Goal: Book appointment/travel/reservation

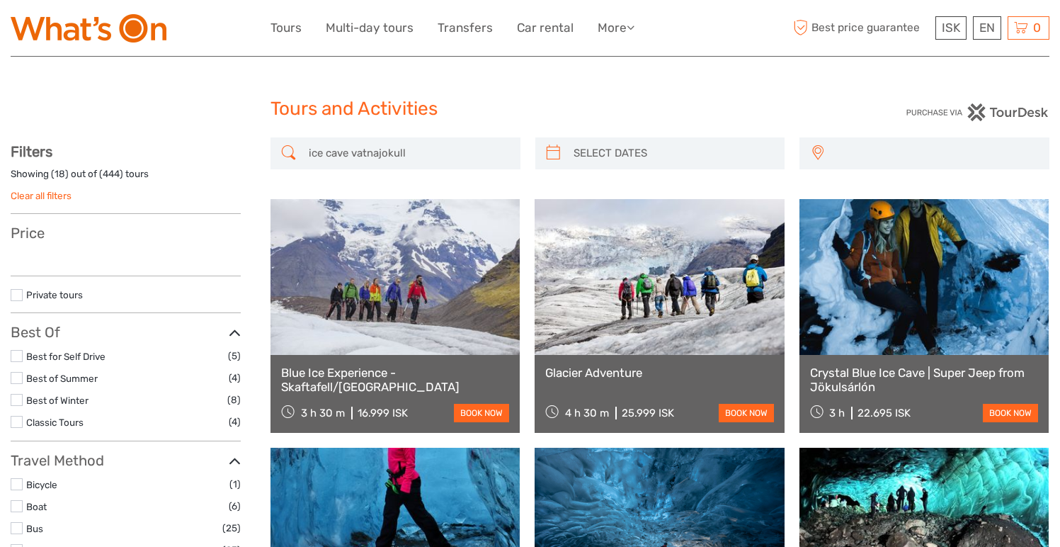
select select
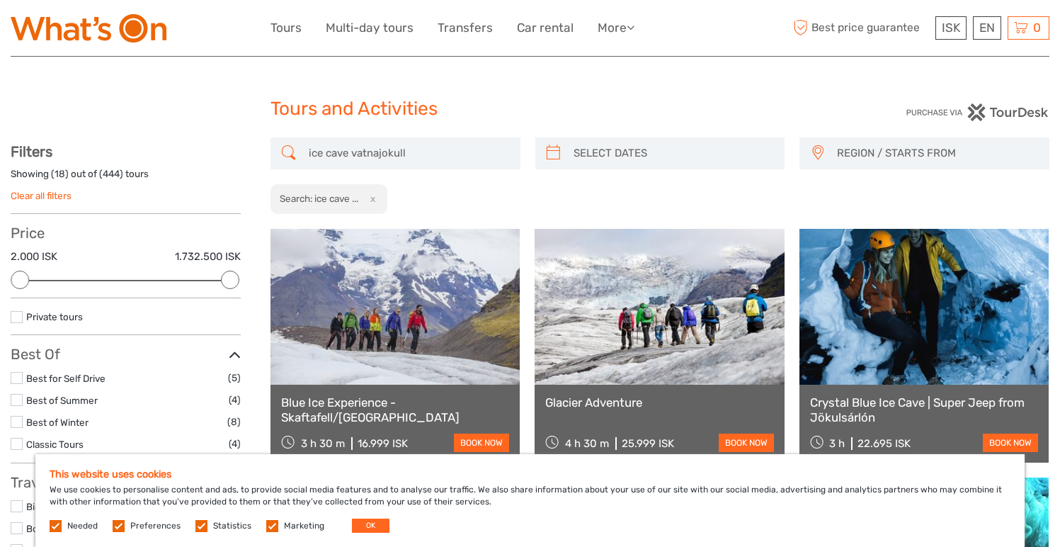
type input "03/09/2025"
click at [622, 158] on input "search" at bounding box center [673, 153] width 210 height 25
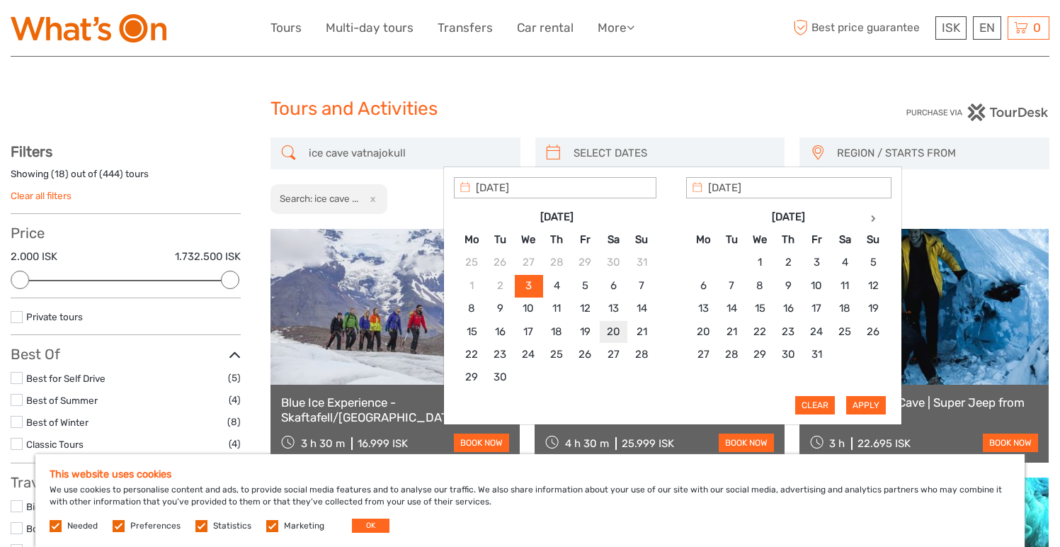
type input "20/09/2025"
type input "21/09/2025"
type input "20/09/2025"
click at [865, 407] on button "Apply" at bounding box center [866, 405] width 40 height 18
type input "20/09/2025 - 21/09/2025"
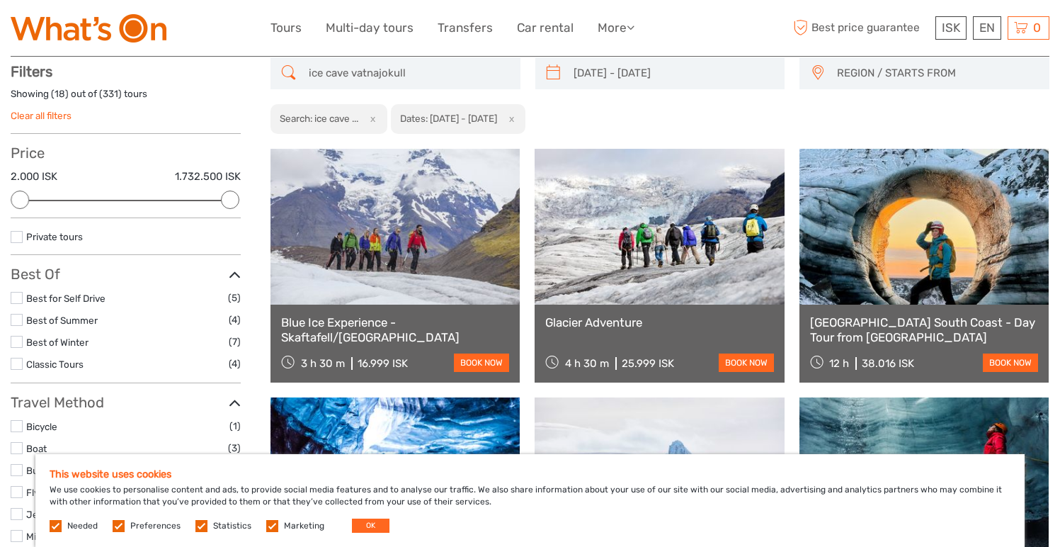
scroll to position [80, 0]
click at [437, 312] on div "Blue Ice Experience - Skaftafell/Vatnajökull 3 h 30 m 16.999 ISK book now" at bounding box center [395, 344] width 249 height 78
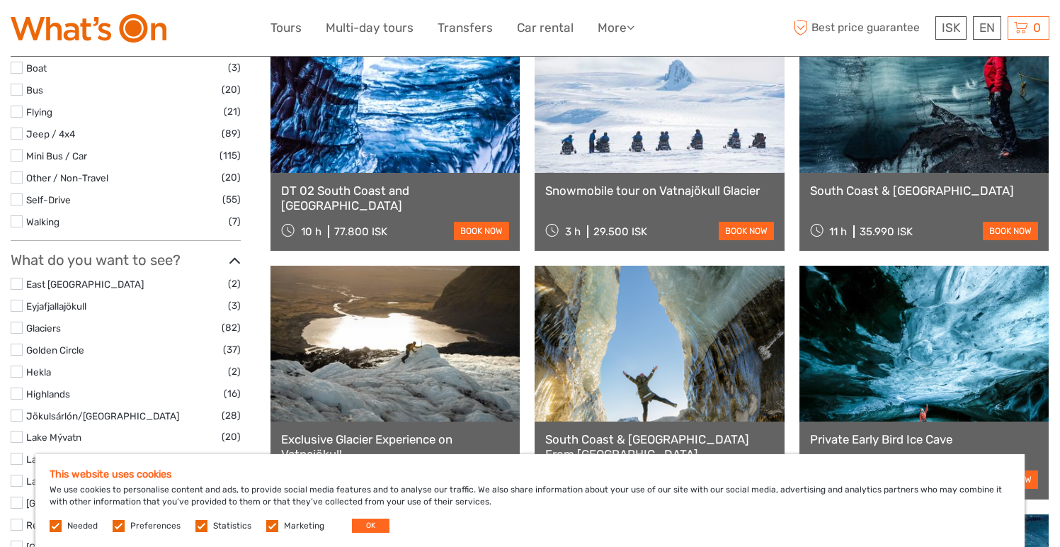
scroll to position [502, 0]
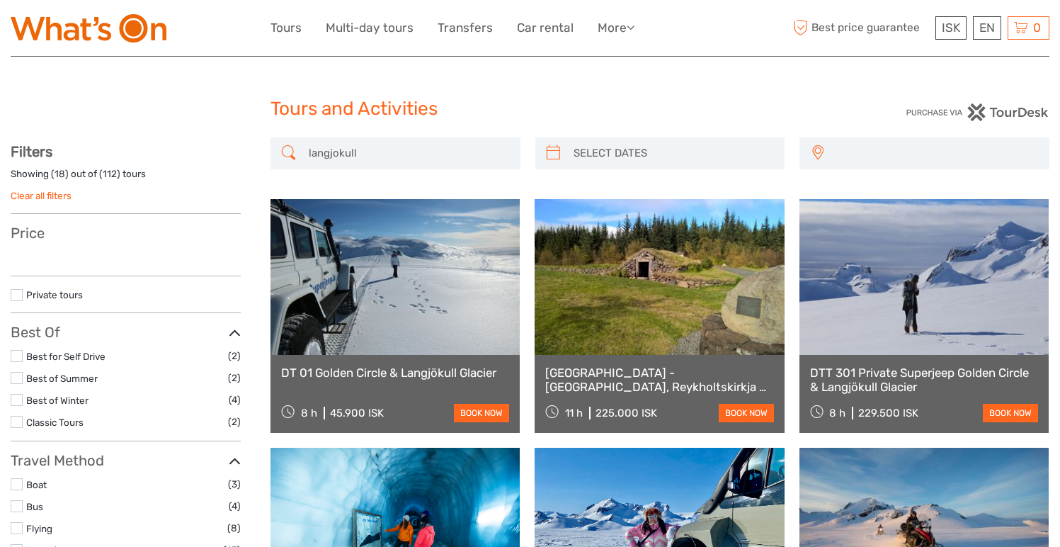
select select
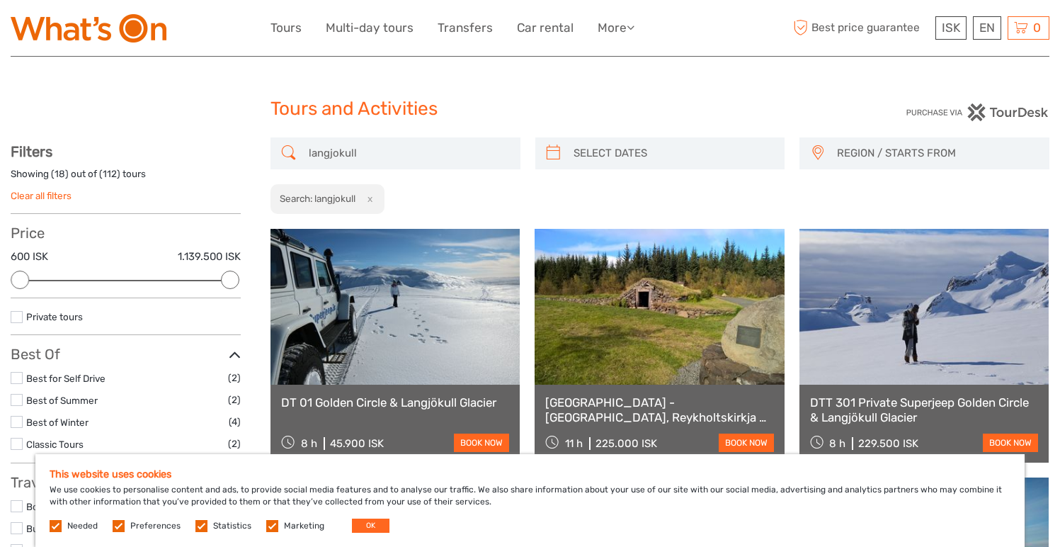
type input "[DATE]"
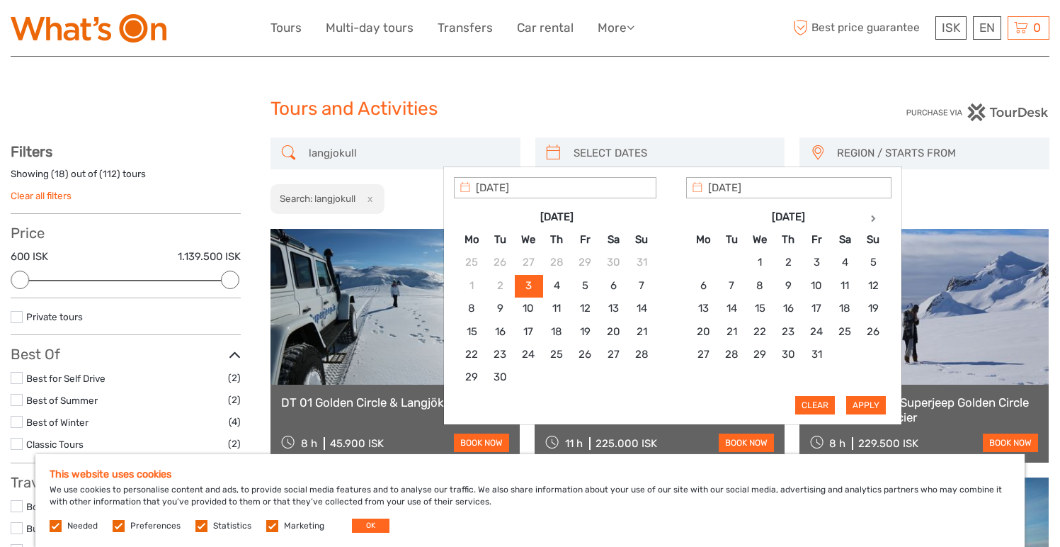
click at [603, 153] on input "search" at bounding box center [673, 153] width 210 height 25
type input "[DATE]"
click at [868, 401] on button "Apply" at bounding box center [866, 405] width 40 height 18
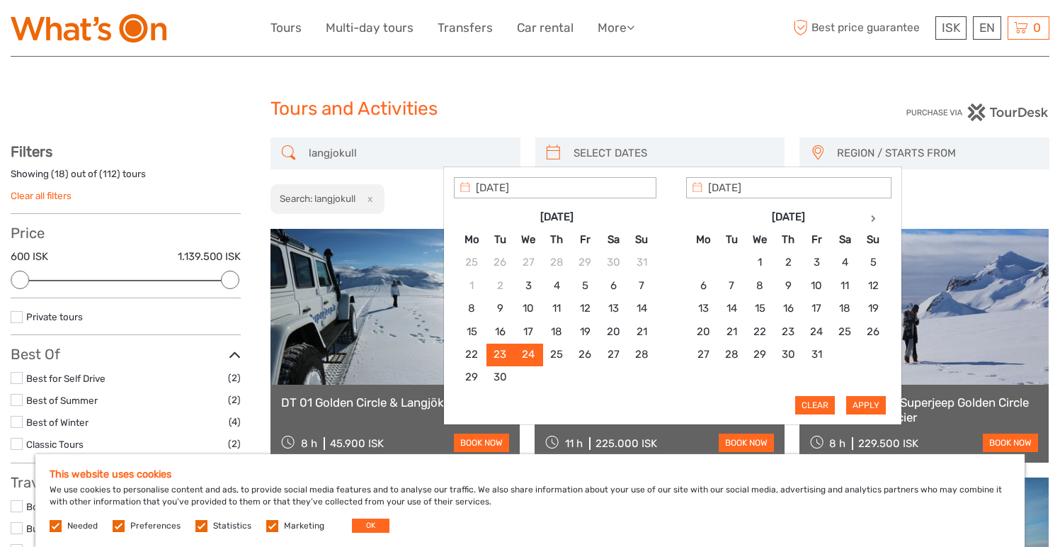
type input "[DATE] - [DATE]"
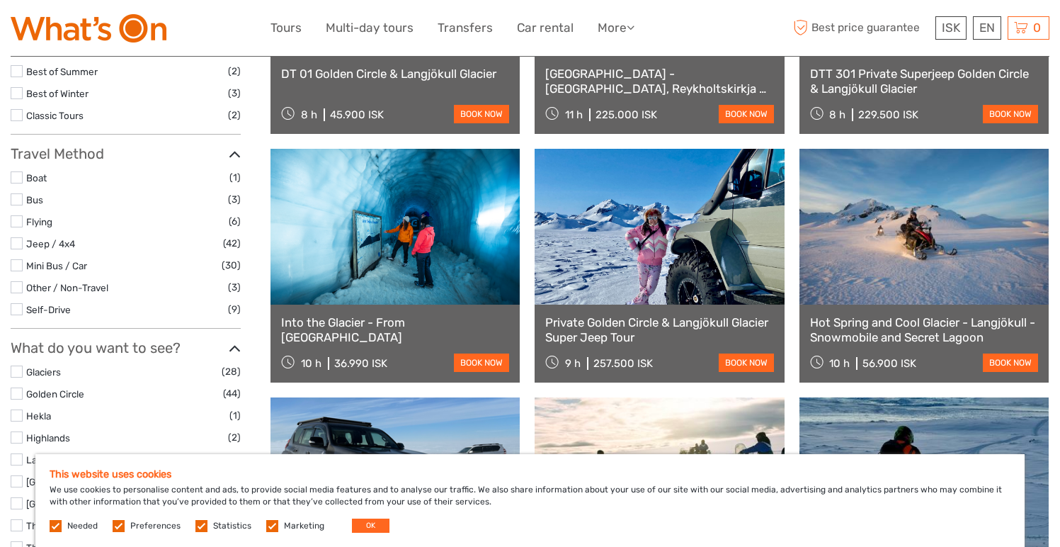
scroll to position [315, 0]
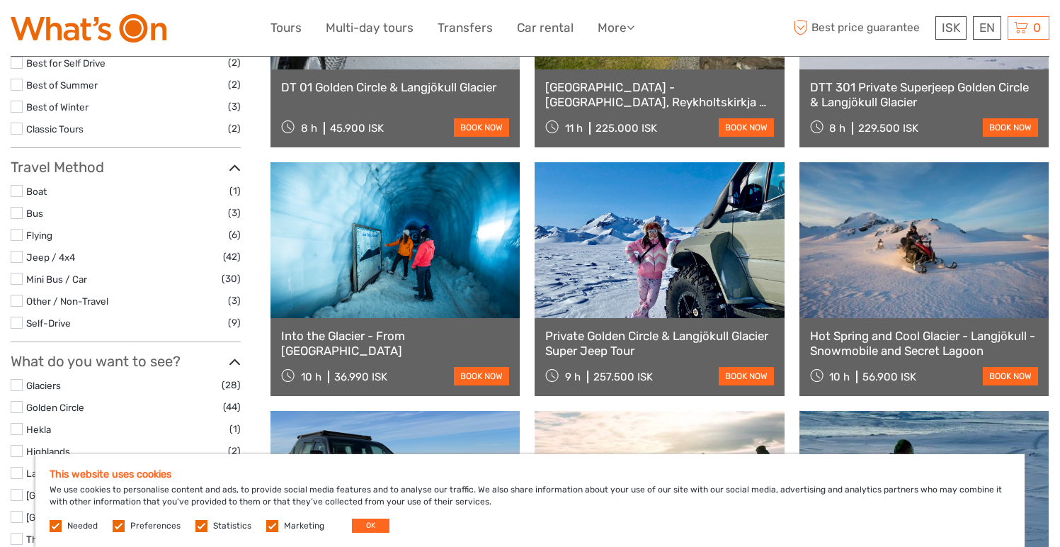
click at [481, 375] on link "book now" at bounding box center [481, 376] width 55 height 18
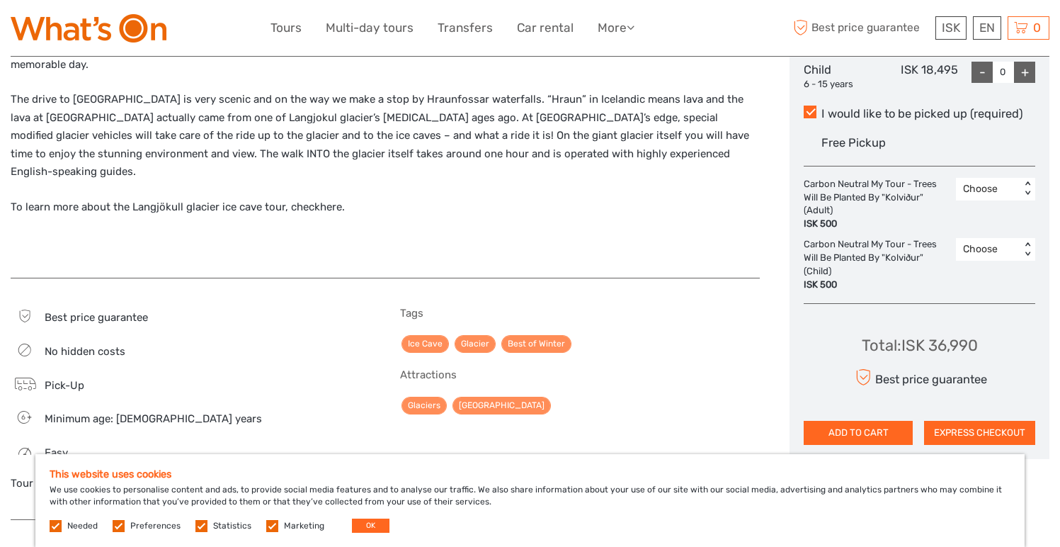
scroll to position [712, 0]
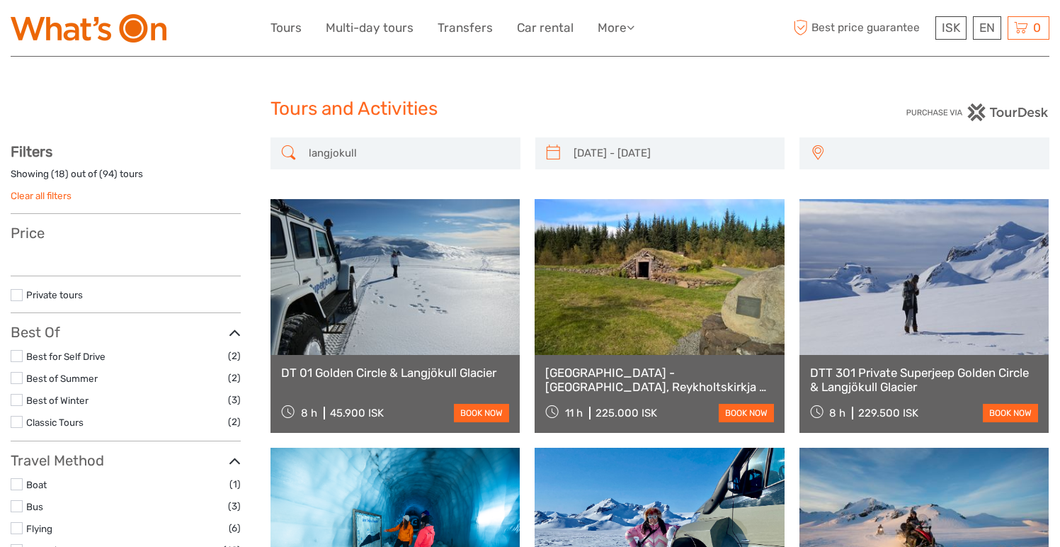
select select
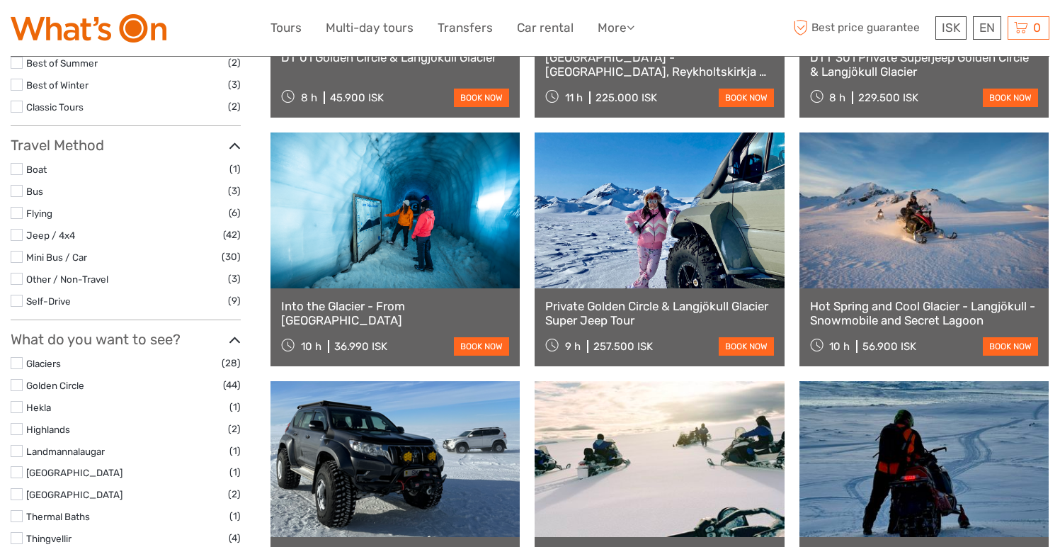
type input "[DATE] - [DATE]"
select select
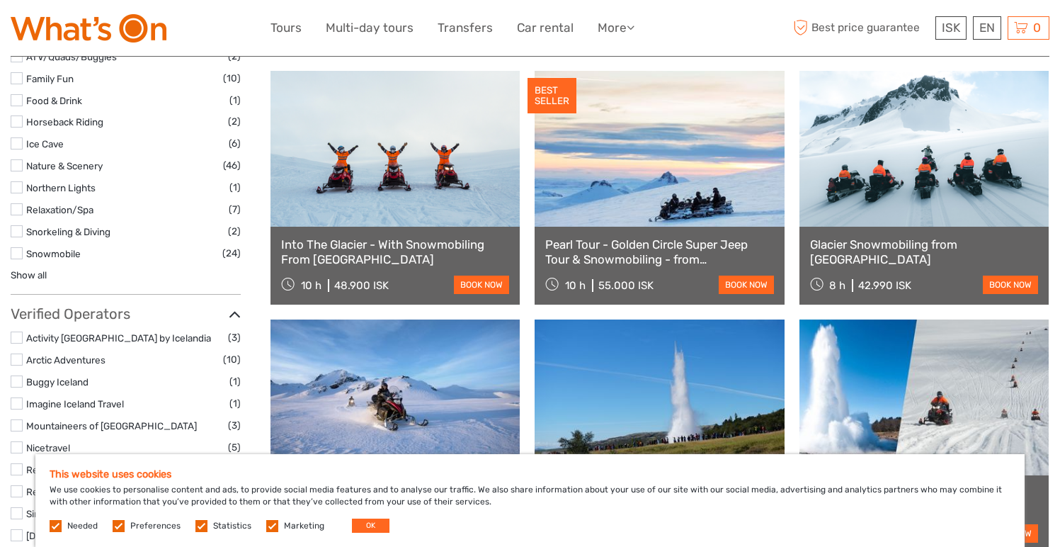
scroll to position [914, 0]
